Goal: Navigation & Orientation: Find specific page/section

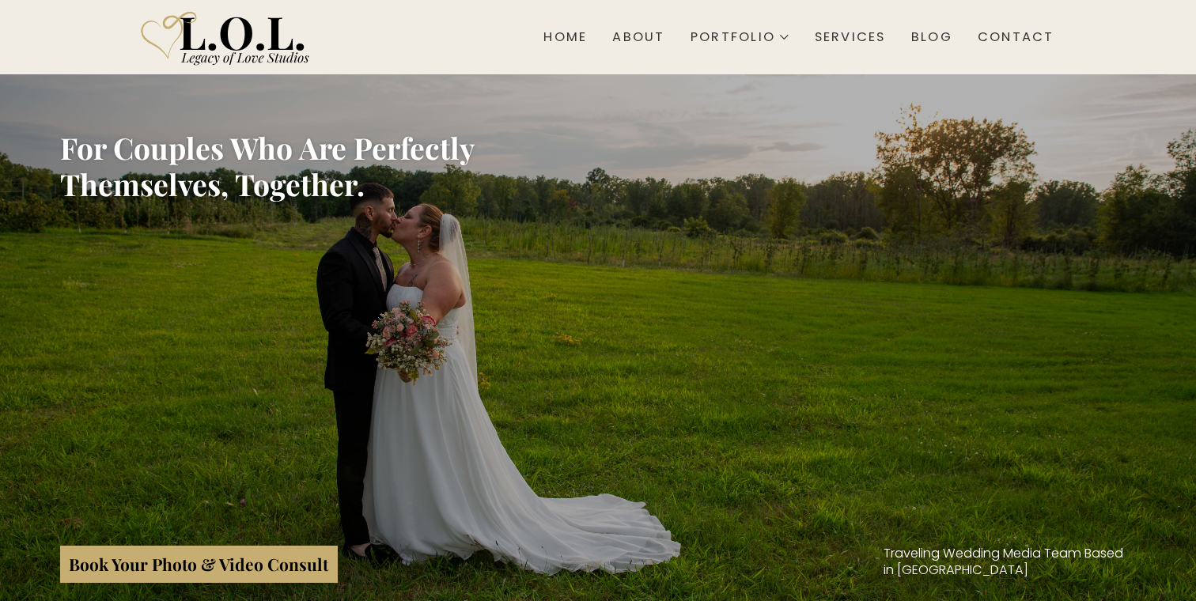
click at [220, 25] on img "Home page" at bounding box center [227, 37] width 189 height 63
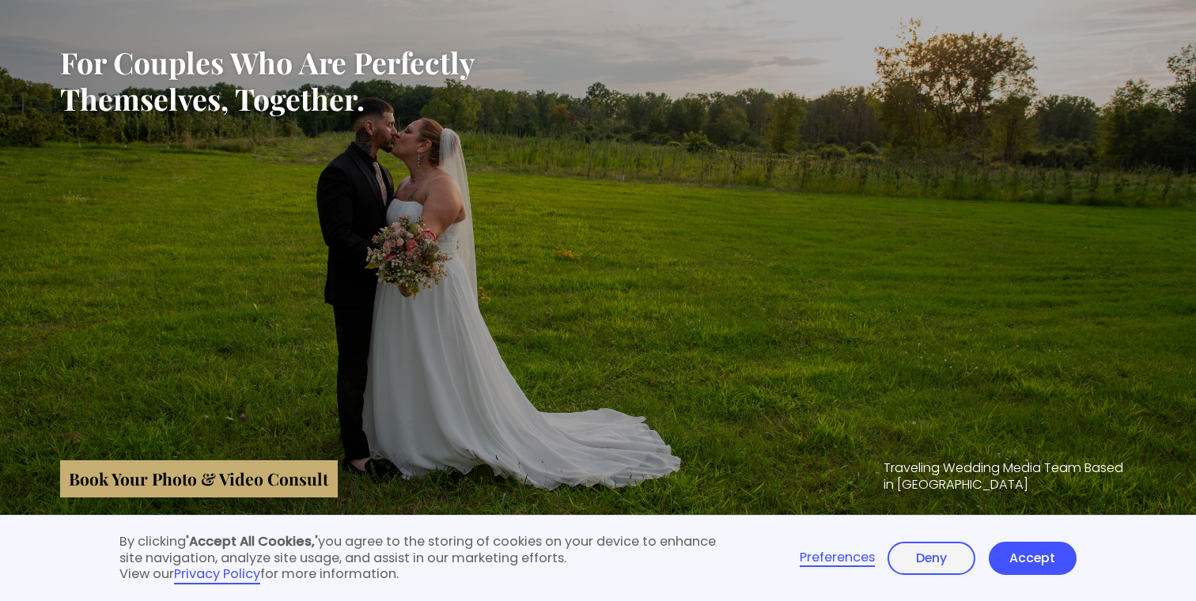
scroll to position [86, 0]
click at [1023, 561] on link "Accept" at bounding box center [1033, 558] width 88 height 32
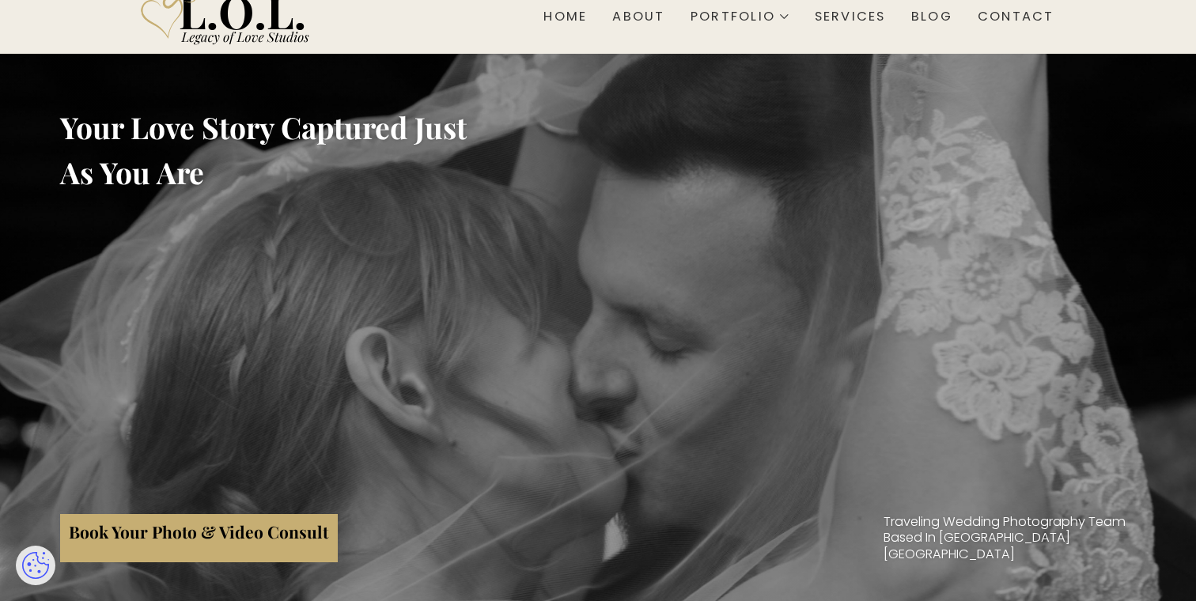
scroll to position [0, 0]
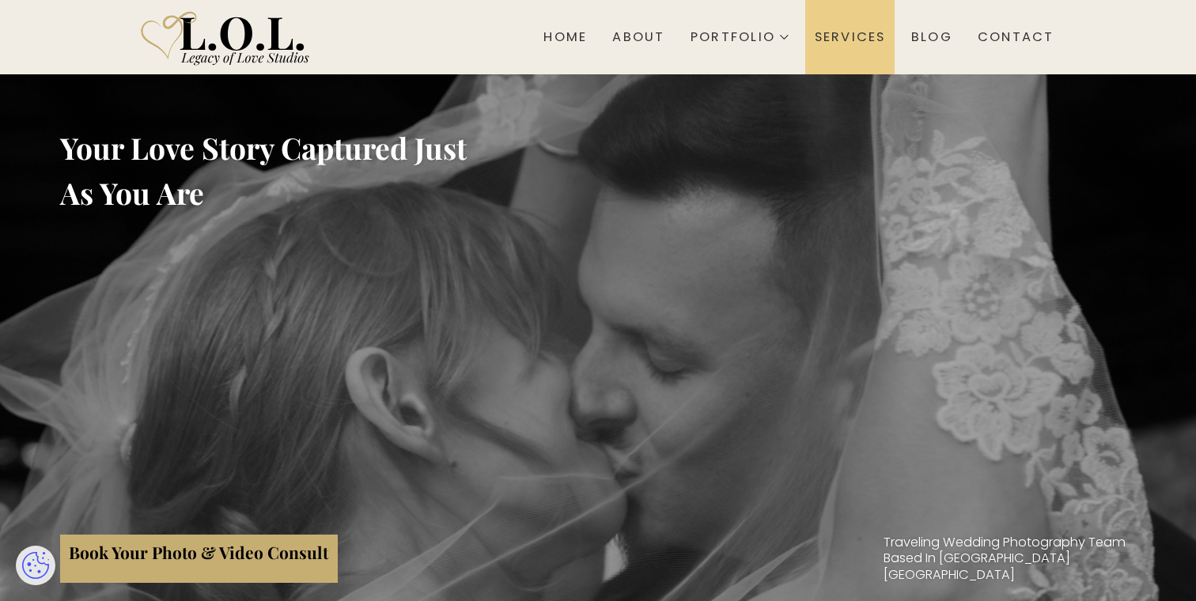
click at [838, 36] on div "Services" at bounding box center [850, 37] width 71 height 16
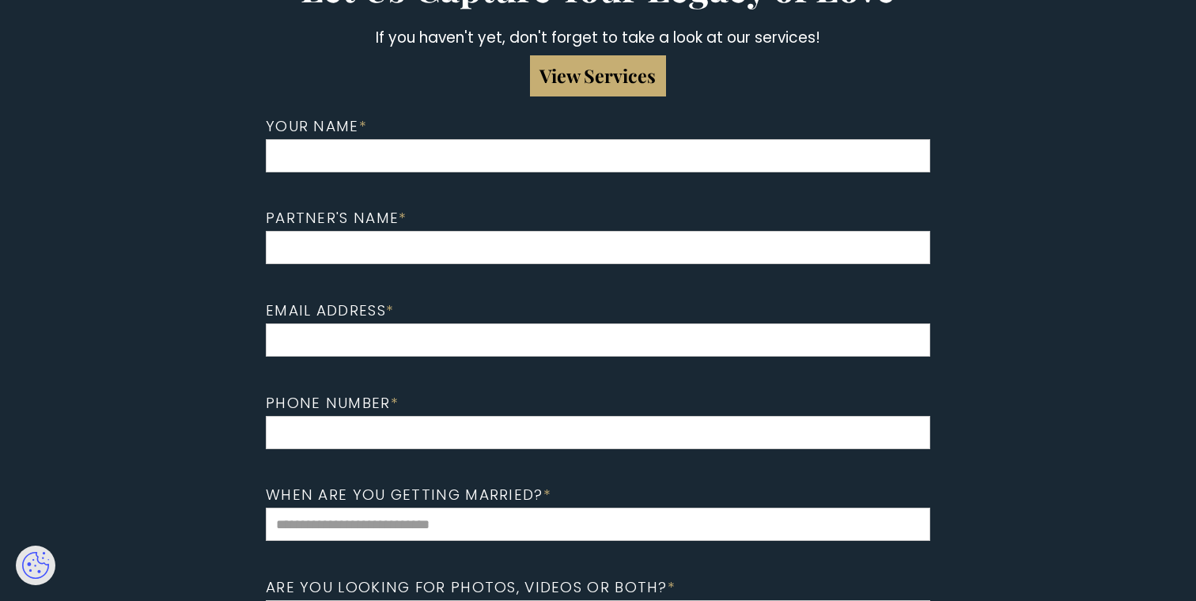
scroll to position [2345, 0]
